Goal: Task Accomplishment & Management: Complete application form

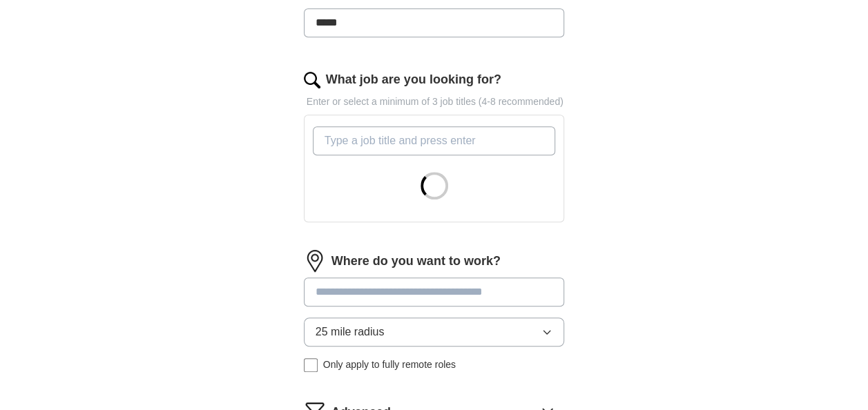
scroll to position [414, 0]
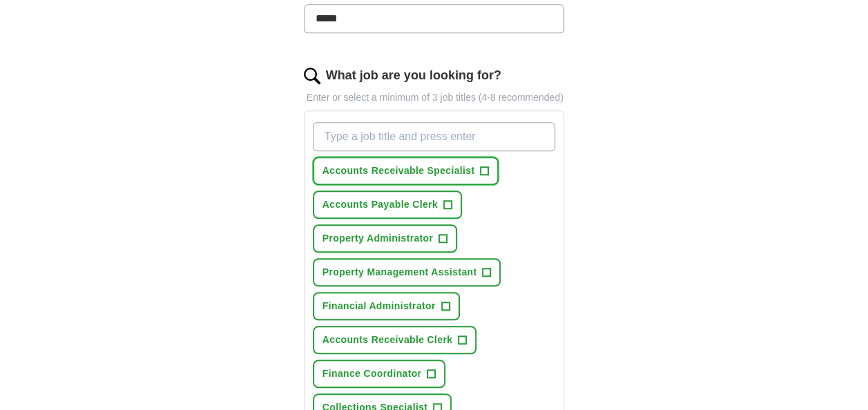
click at [489, 166] on button "Accounts Receivable Specialist +" at bounding box center [406, 171] width 187 height 28
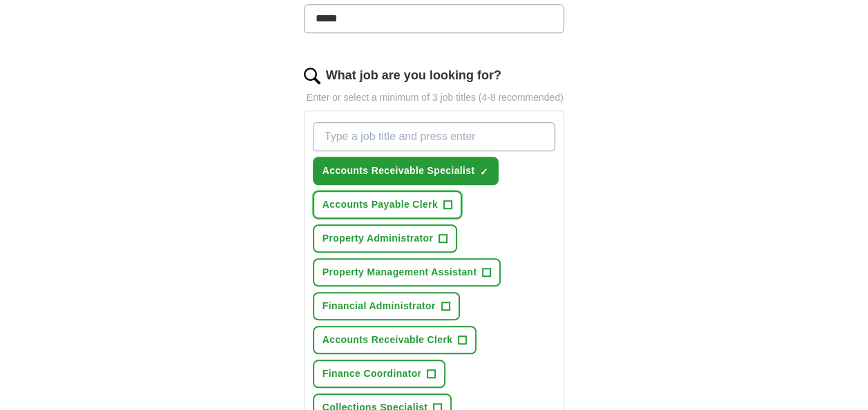
click at [442, 206] on button "Accounts Payable Clerk +" at bounding box center [387, 205] width 149 height 28
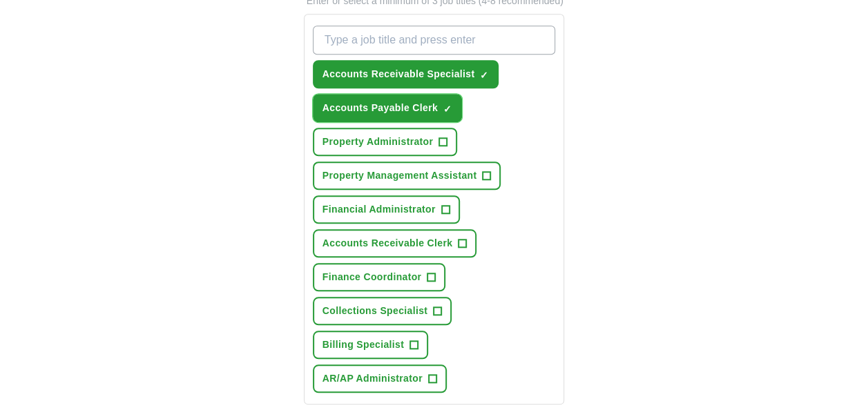
scroll to position [523, 0]
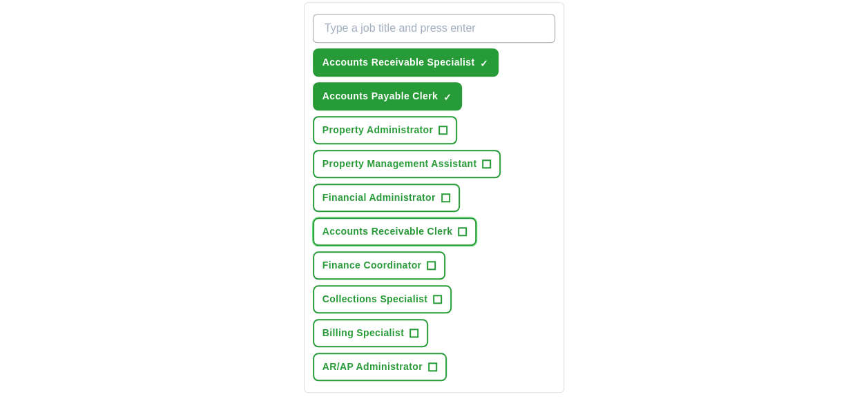
click at [461, 229] on span "+" at bounding box center [463, 232] width 8 height 11
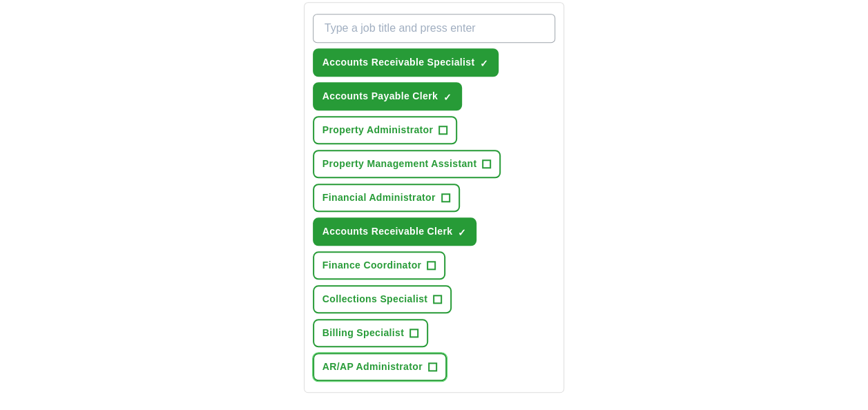
click at [434, 365] on span "+" at bounding box center [432, 367] width 8 height 11
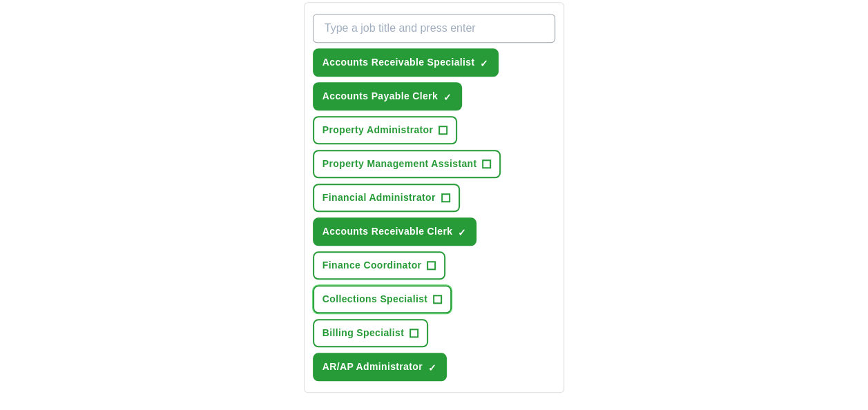
click at [437, 294] on span "+" at bounding box center [438, 299] width 8 height 11
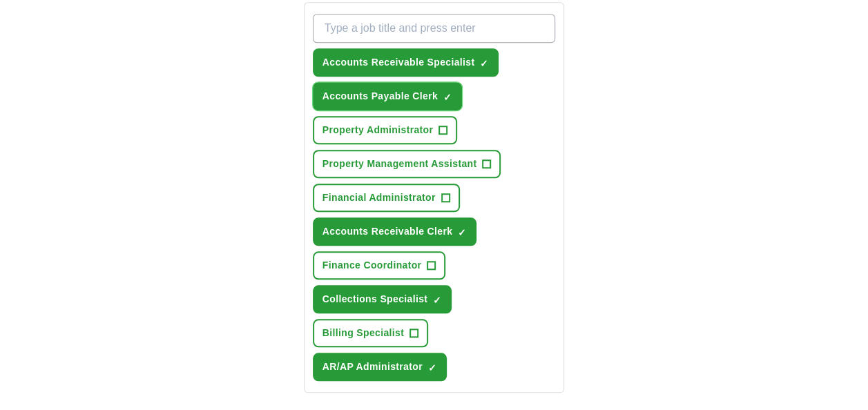
click at [455, 90] on button "Accounts Payable Clerk ✓ ×" at bounding box center [387, 96] width 149 height 28
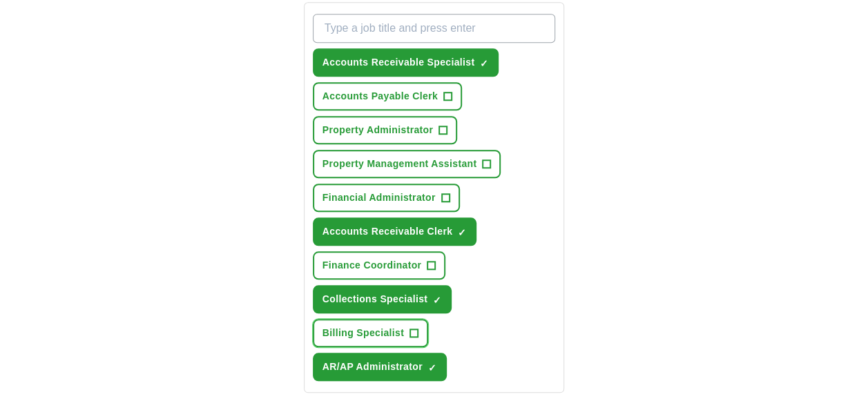
click at [414, 334] on span "+" at bounding box center [414, 333] width 8 height 11
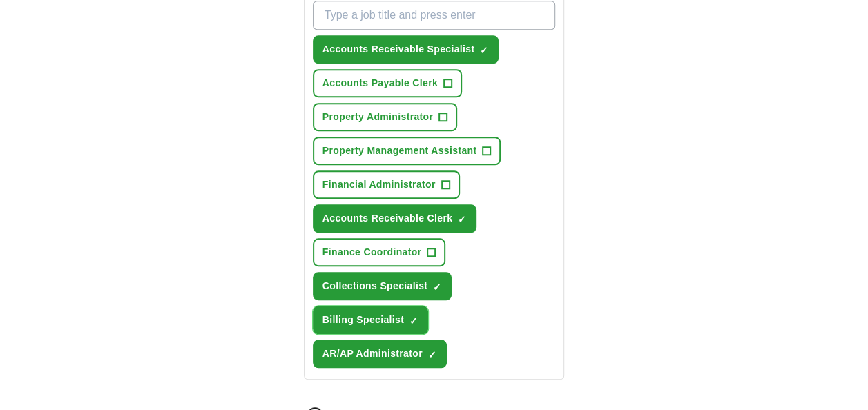
scroll to position [518, 0]
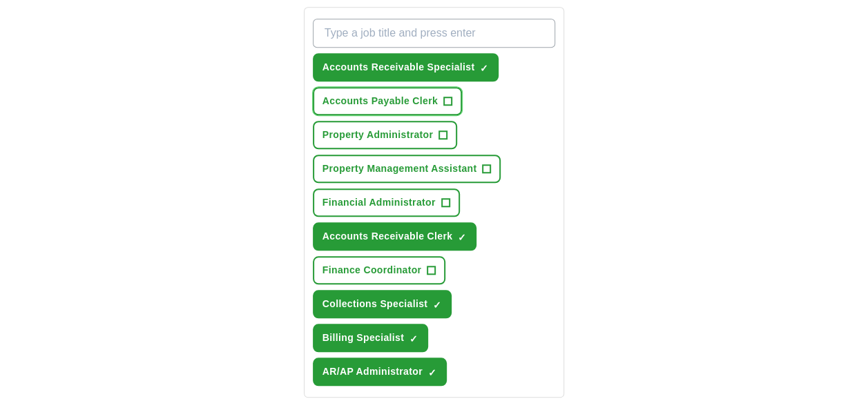
click at [450, 99] on span "+" at bounding box center [448, 101] width 8 height 11
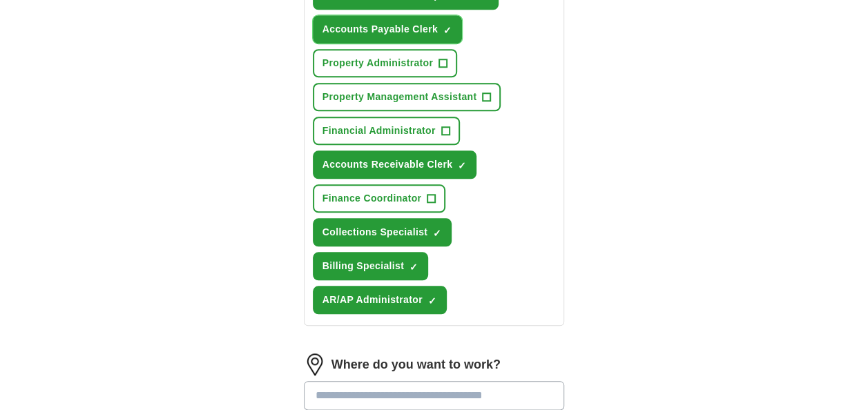
scroll to position [725, 0]
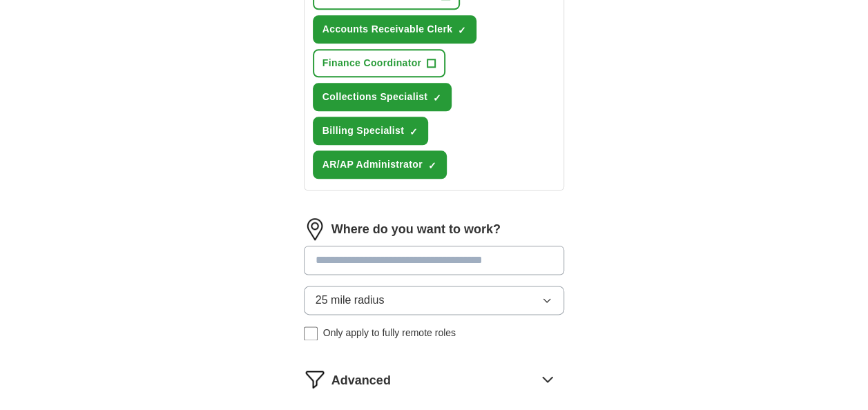
click at [414, 263] on input at bounding box center [434, 260] width 261 height 29
type input "*"
type input "******"
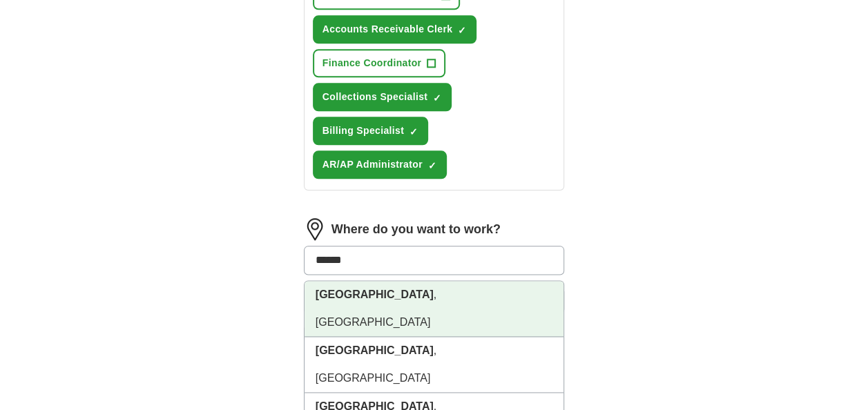
click at [327, 305] on li "[GEOGRAPHIC_DATA] , [GEOGRAPHIC_DATA]" at bounding box center [435, 309] width 260 height 56
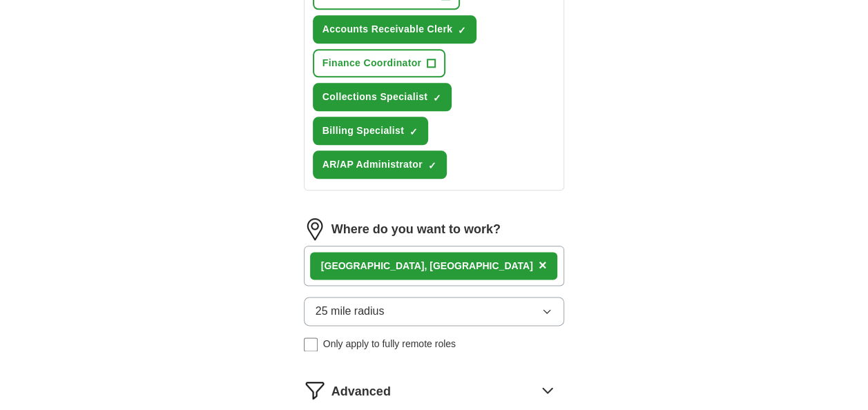
click at [454, 301] on button "25 mile radius" at bounding box center [434, 311] width 261 height 29
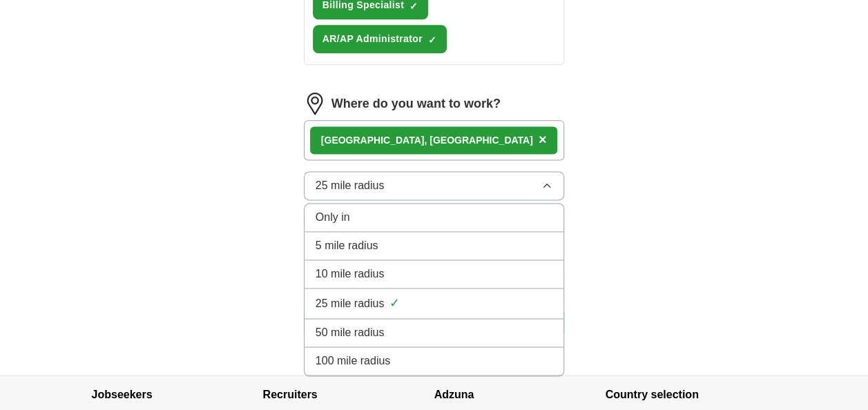
scroll to position [864, 0]
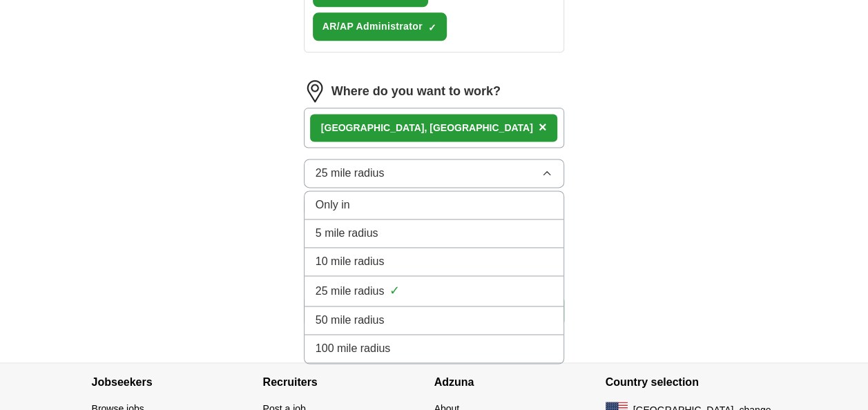
click at [363, 283] on span "25 mile radius" at bounding box center [350, 291] width 69 height 17
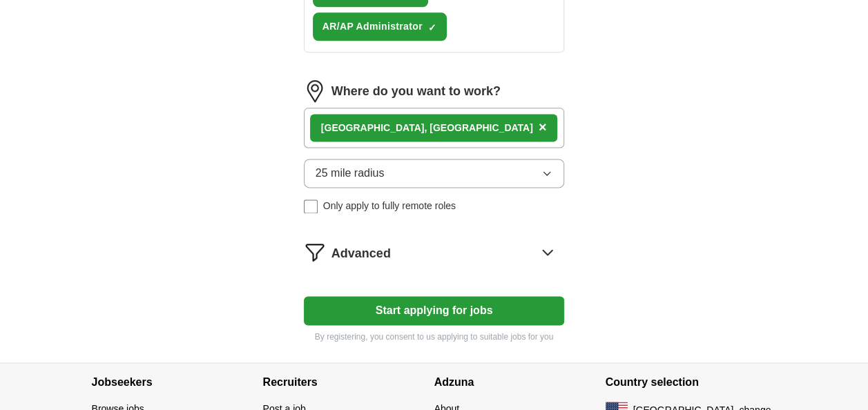
click at [459, 309] on button "Start applying for jobs" at bounding box center [434, 310] width 261 height 29
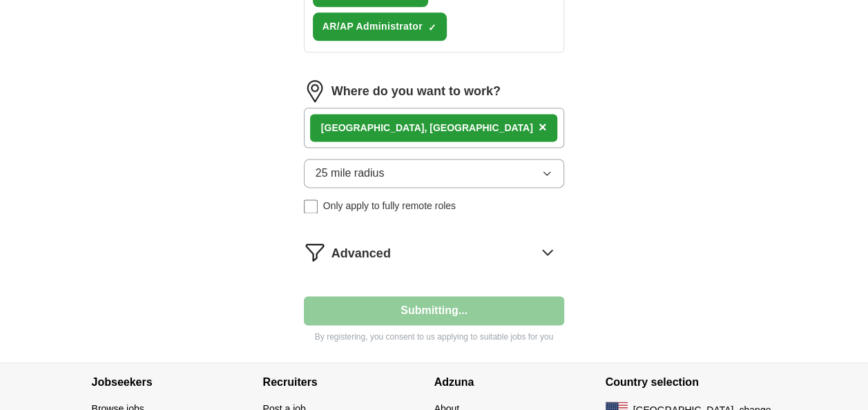
select select "**"
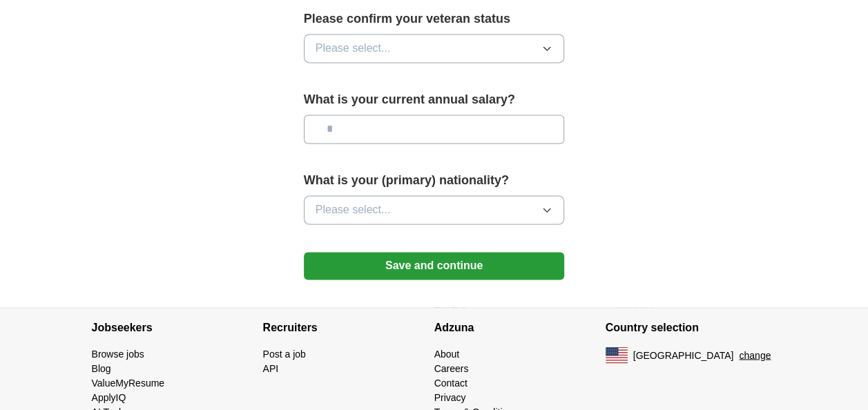
scroll to position [1040, 0]
